Goal: Task Accomplishment & Management: Use online tool/utility

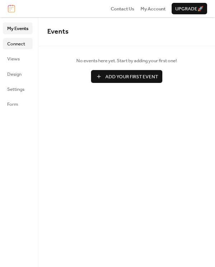
click at [23, 41] on span "Connect" at bounding box center [16, 43] width 18 height 7
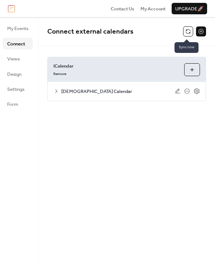
click at [188, 34] on button at bounding box center [188, 31] width 10 height 10
click at [188, 29] on button at bounding box center [188, 31] width 10 height 10
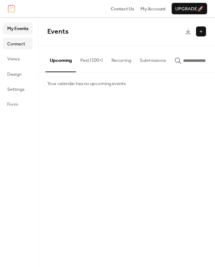
click at [27, 43] on link "Connect" at bounding box center [18, 43] width 30 height 11
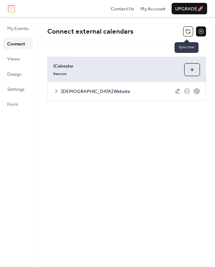
click at [186, 34] on button at bounding box center [188, 31] width 10 height 10
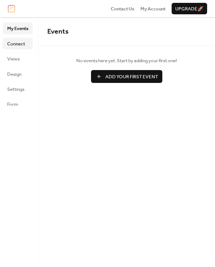
click at [23, 41] on span "Connect" at bounding box center [16, 43] width 18 height 7
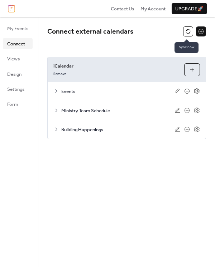
click at [183, 34] on button at bounding box center [188, 31] width 10 height 10
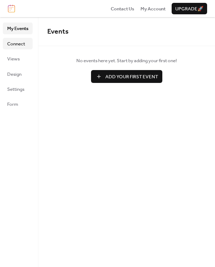
click at [23, 42] on span "Connect" at bounding box center [16, 43] width 18 height 7
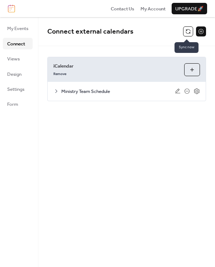
click at [187, 31] on button at bounding box center [188, 31] width 10 height 10
click at [190, 29] on button at bounding box center [188, 31] width 10 height 10
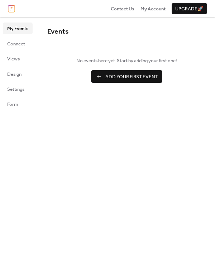
click at [24, 49] on ul "My Events Connect Views Design Settings Form" at bounding box center [18, 66] width 30 height 87
click at [21, 47] on span "Connect" at bounding box center [16, 43] width 18 height 7
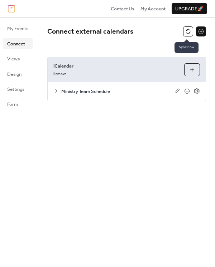
click at [187, 30] on button at bounding box center [188, 31] width 10 height 10
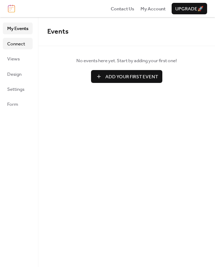
click at [23, 44] on span "Connect" at bounding box center [16, 43] width 18 height 7
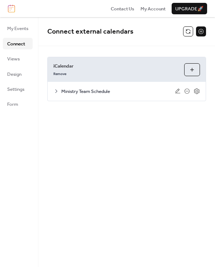
click at [180, 32] on span "Connect external calendars" at bounding box center [115, 32] width 136 height 14
click at [185, 31] on button at bounding box center [188, 31] width 10 height 10
